Goal: Task Accomplishment & Management: Complete application form

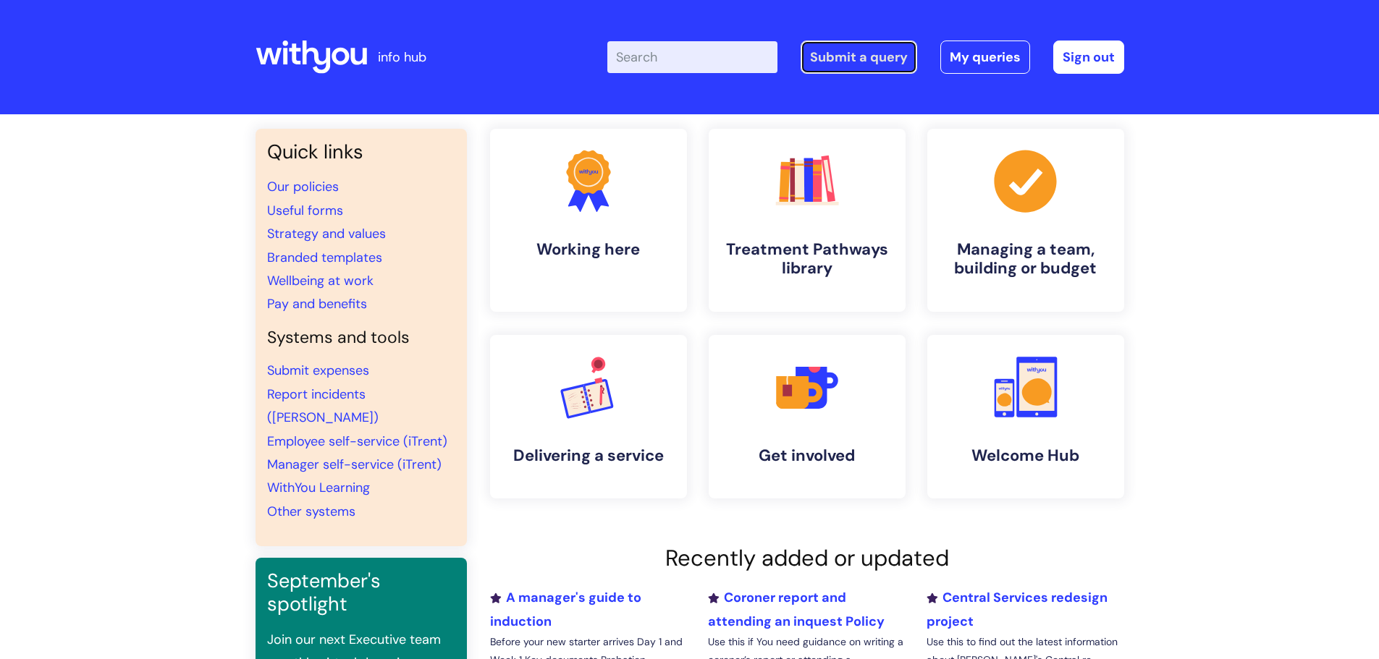
click at [858, 65] on link "Submit a query" at bounding box center [858, 57] width 117 height 33
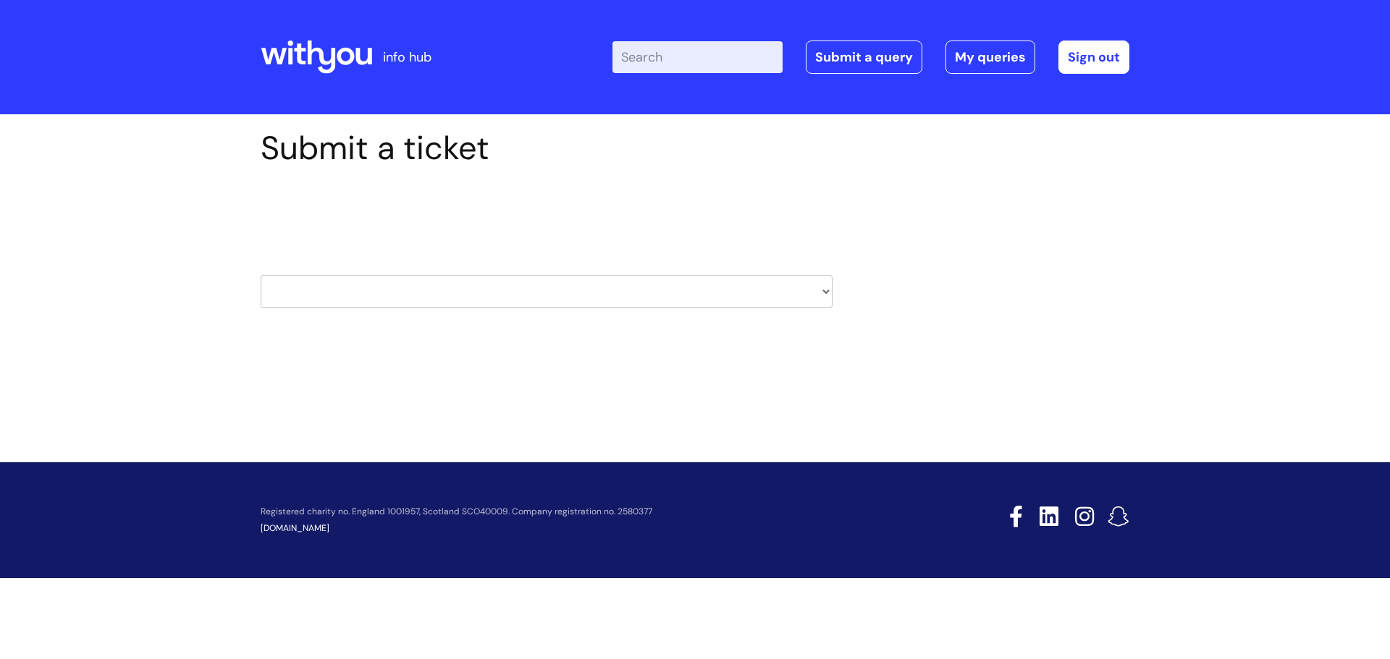
click at [824, 292] on select "HR / People IT and Support Clinical Drug Alerts Finance Accounts Data Support T…" at bounding box center [547, 291] width 572 height 33
select select "hr_/_people"
click at [261, 275] on select "HR / People IT and Support Clinical Drug Alerts Finance Accounts Data Support T…" at bounding box center [547, 291] width 572 height 33
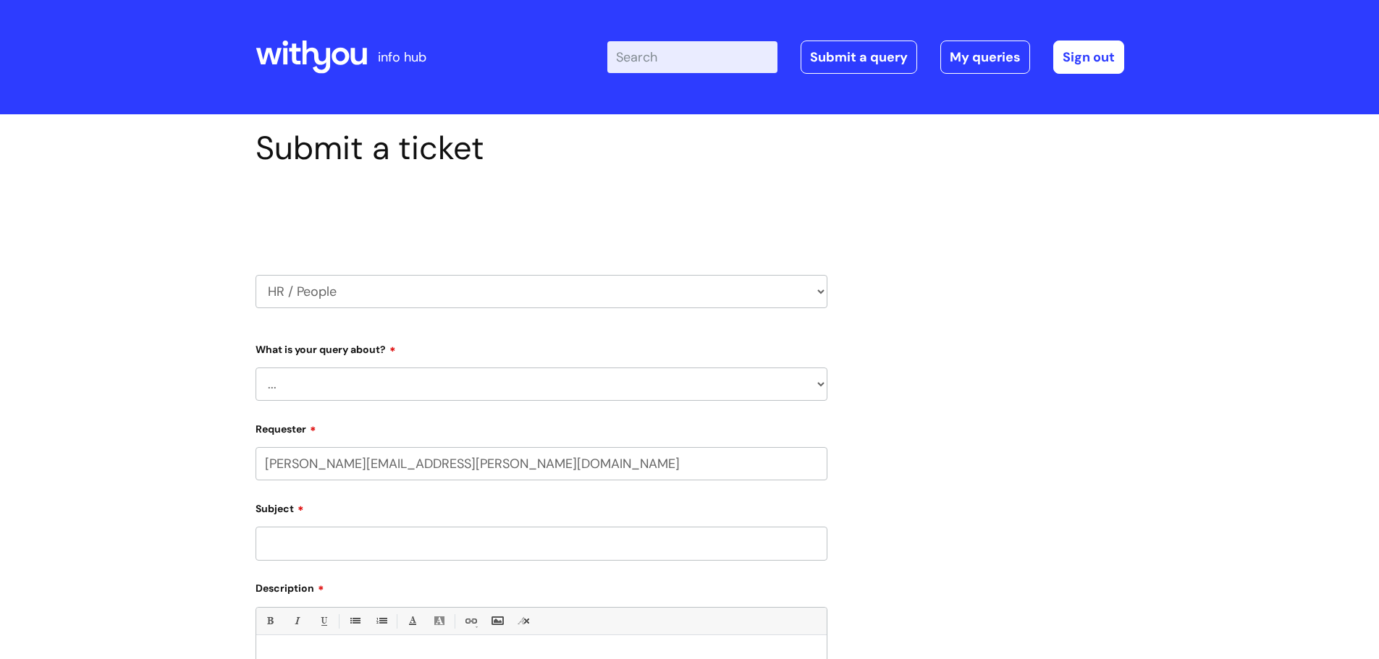
select select "80004286563"
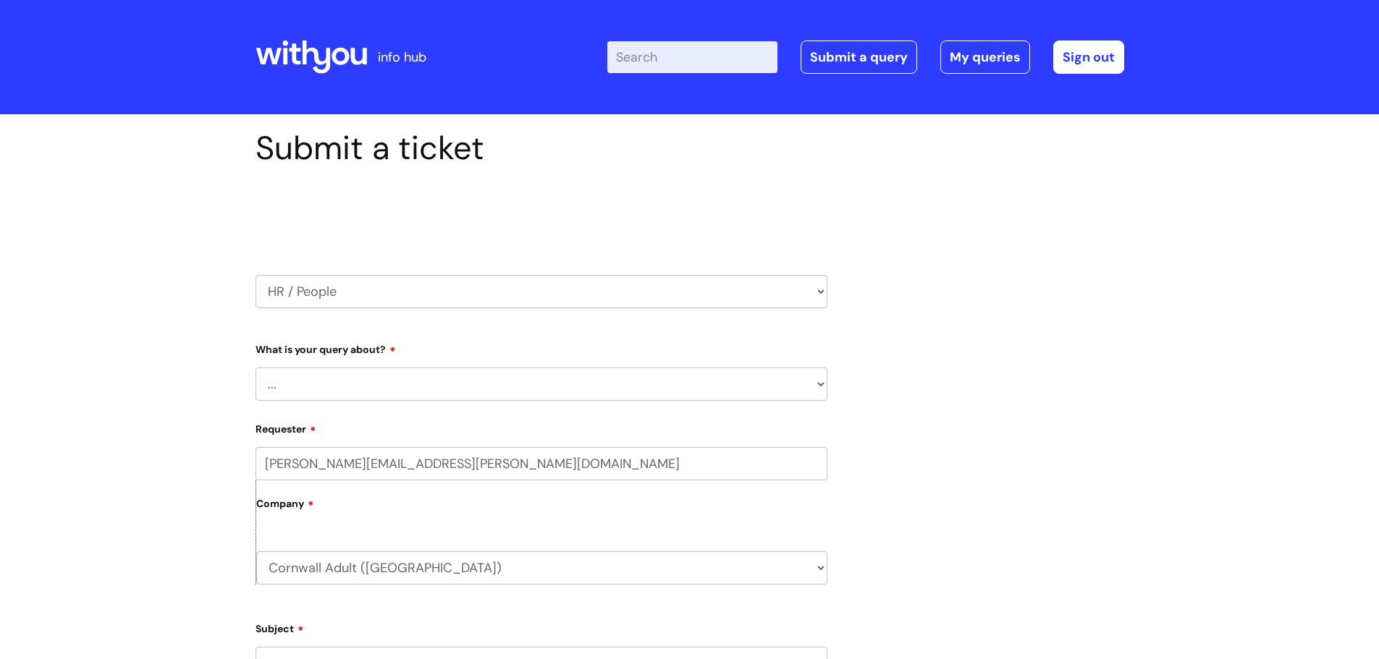
click at [820, 385] on select "... Absence Query Holiday Query Employee change request General HR Query iTrent…" at bounding box center [541, 384] width 572 height 33
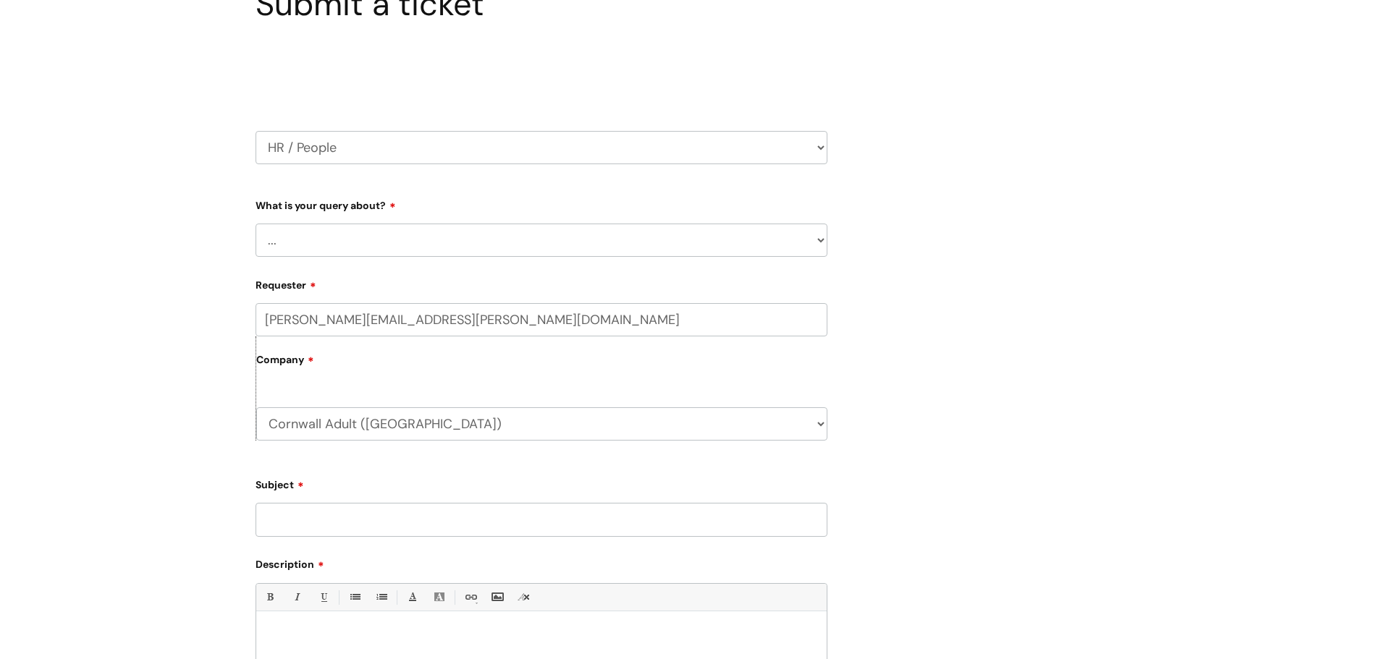
scroll to position [145, 0]
click at [819, 240] on select "... Absence Query Holiday Query Employee change request General HR Query iTrent…" at bounding box center [541, 239] width 572 height 33
select select "General HR Query"
click at [255, 223] on select "... Absence Query Holiday Query Employee change request General HR Query iTrent…" at bounding box center [541, 239] width 572 height 33
click at [706, 509] on input "Subject" at bounding box center [541, 518] width 572 height 33
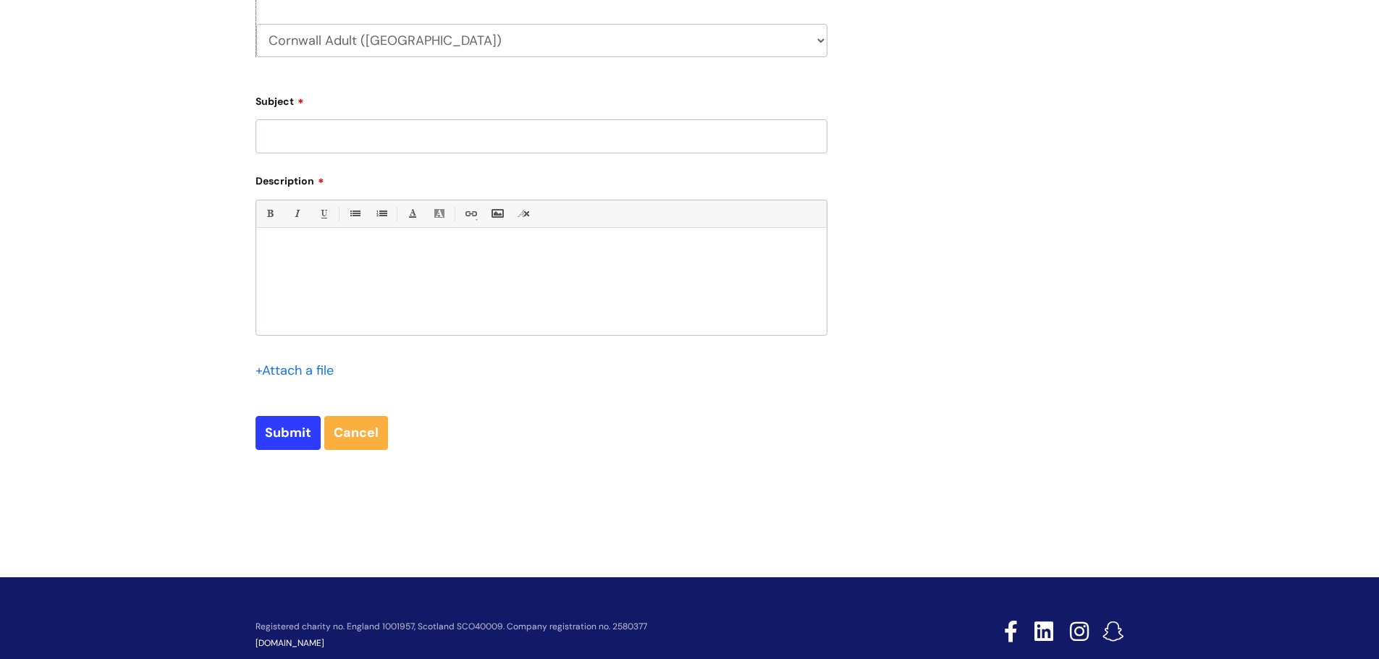
scroll to position [562, 0]
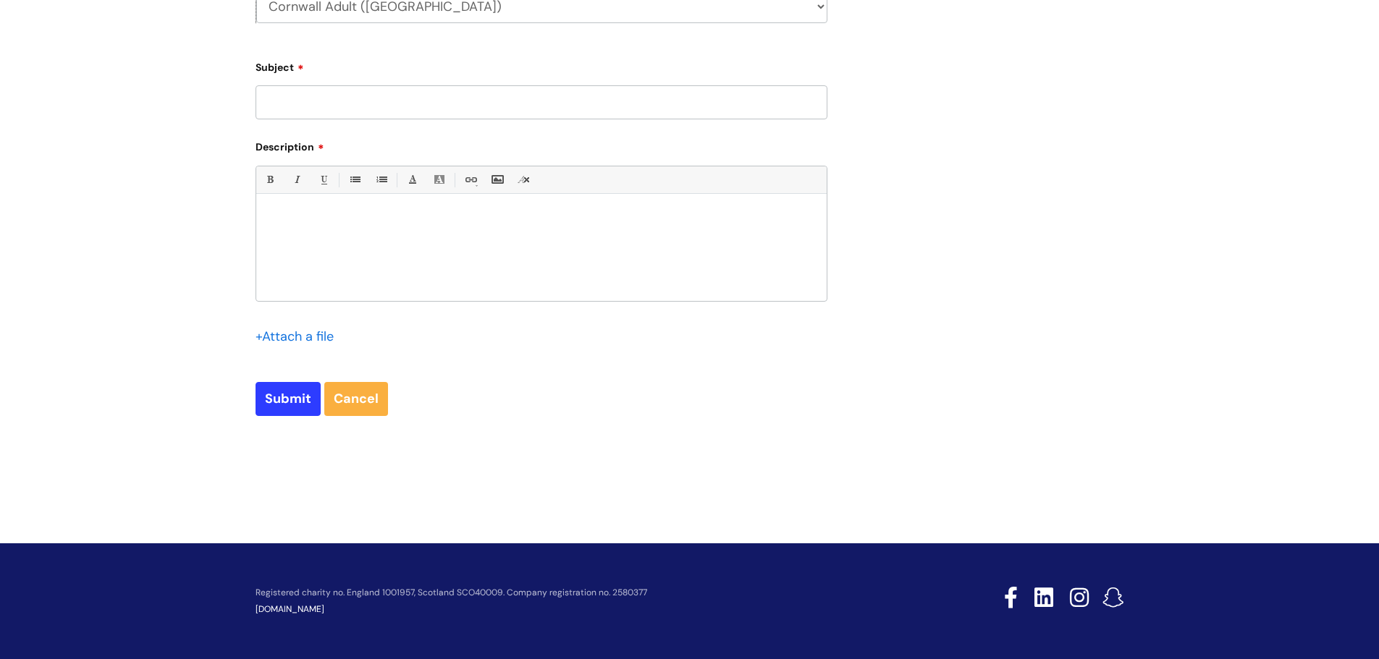
click at [358, 109] on input "Subject" at bounding box center [541, 101] width 572 height 33
click at [359, 108] on input "Subject" at bounding box center [541, 101] width 572 height 33
click at [544, 112] on input "Subject" at bounding box center [541, 101] width 572 height 33
click at [343, 227] on div at bounding box center [541, 251] width 570 height 100
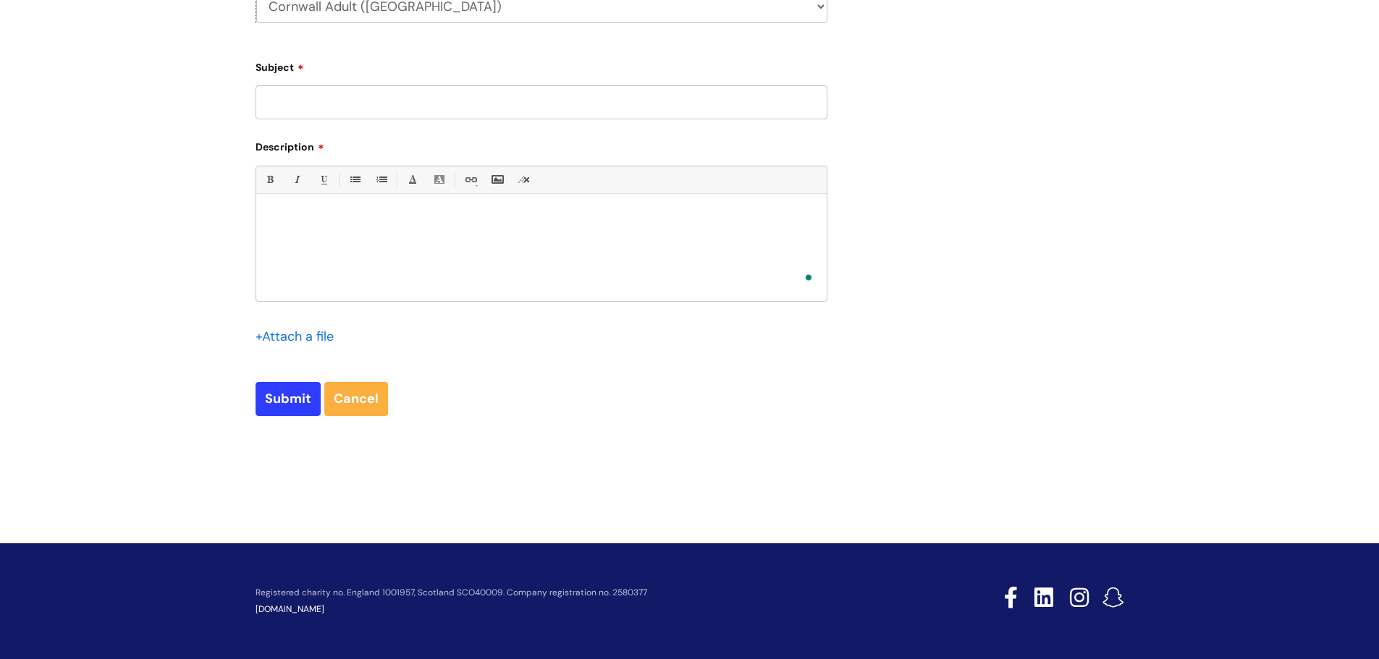
click at [337, 104] on input "Subject" at bounding box center [541, 101] width 572 height 33
click at [360, 104] on input "Subject" at bounding box center [541, 101] width 572 height 33
click at [274, 94] on input "-" at bounding box center [541, 101] width 572 height 33
type input "-"
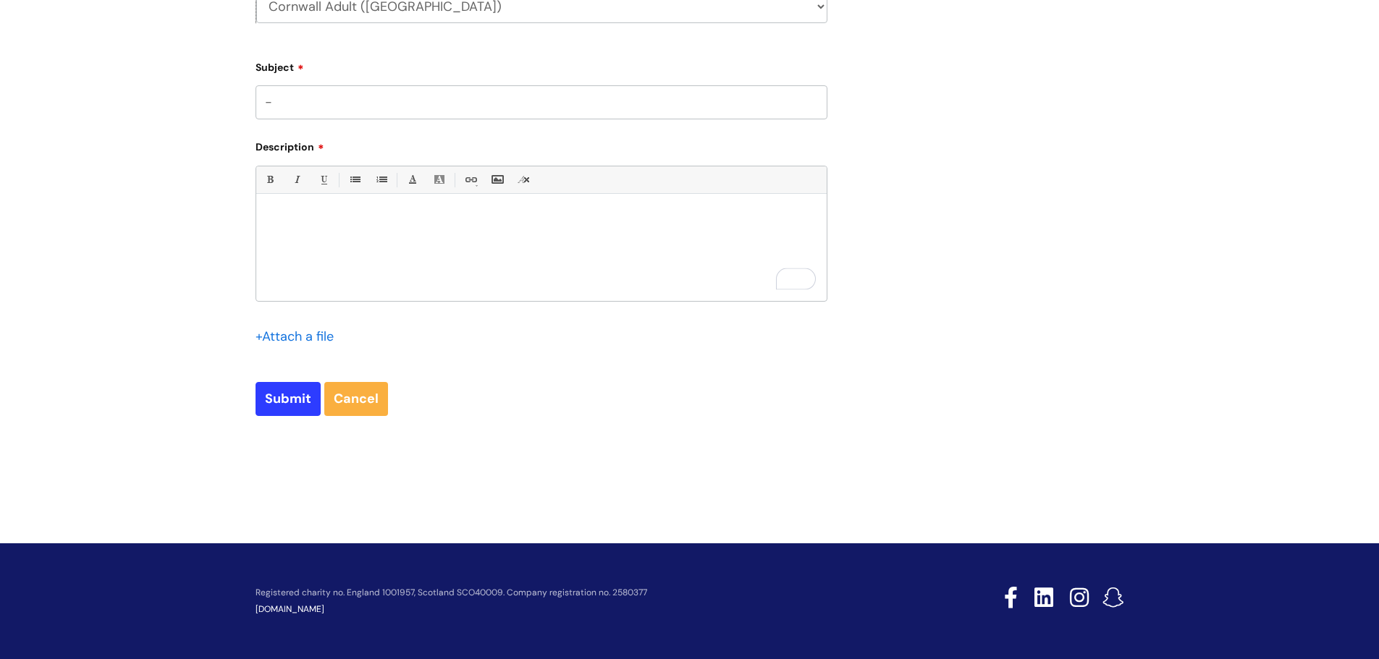
click at [319, 93] on input "-" at bounding box center [541, 101] width 572 height 33
click at [350, 101] on input "-" at bounding box center [541, 101] width 572 height 33
drag, startPoint x: 352, startPoint y: 139, endPoint x: 289, endPoint y: 100, distance: 74.1
click at [289, 100] on input "-" at bounding box center [541, 101] width 572 height 33
click at [322, 93] on input "-" at bounding box center [541, 101] width 572 height 33
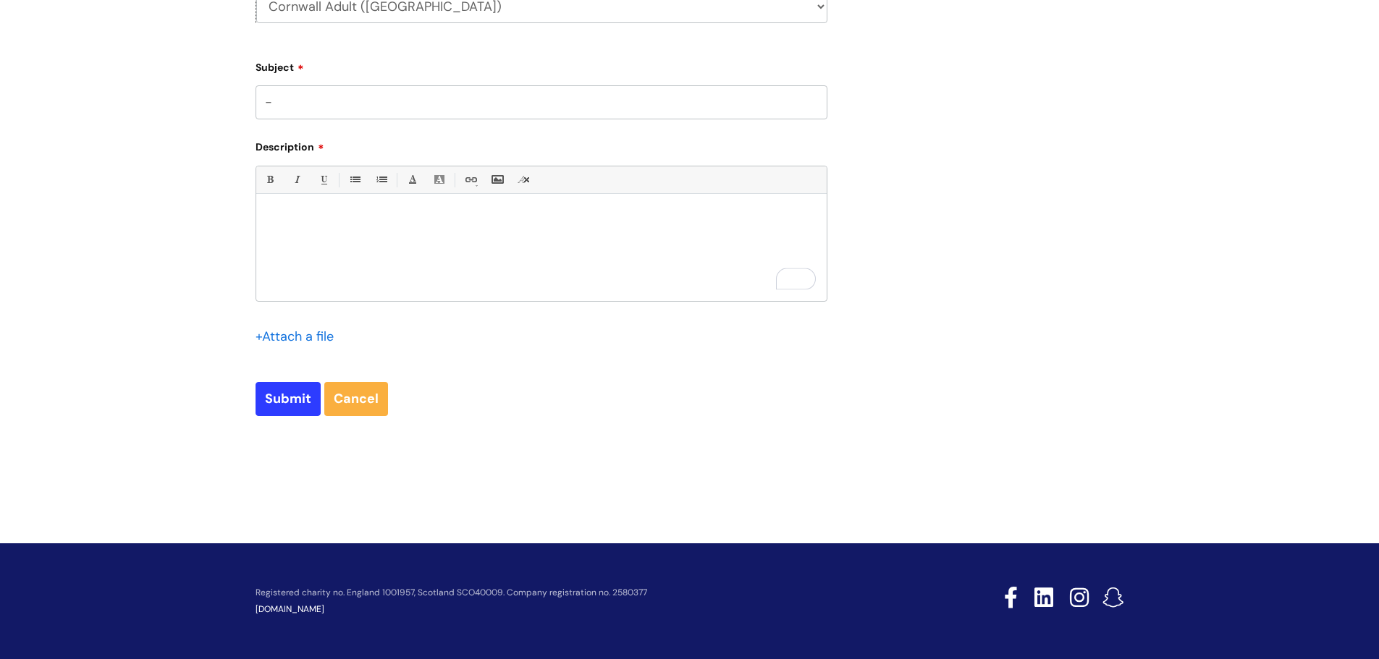
click at [334, 100] on input "-" at bounding box center [541, 101] width 572 height 33
